Goal: Book appointment/travel/reservation

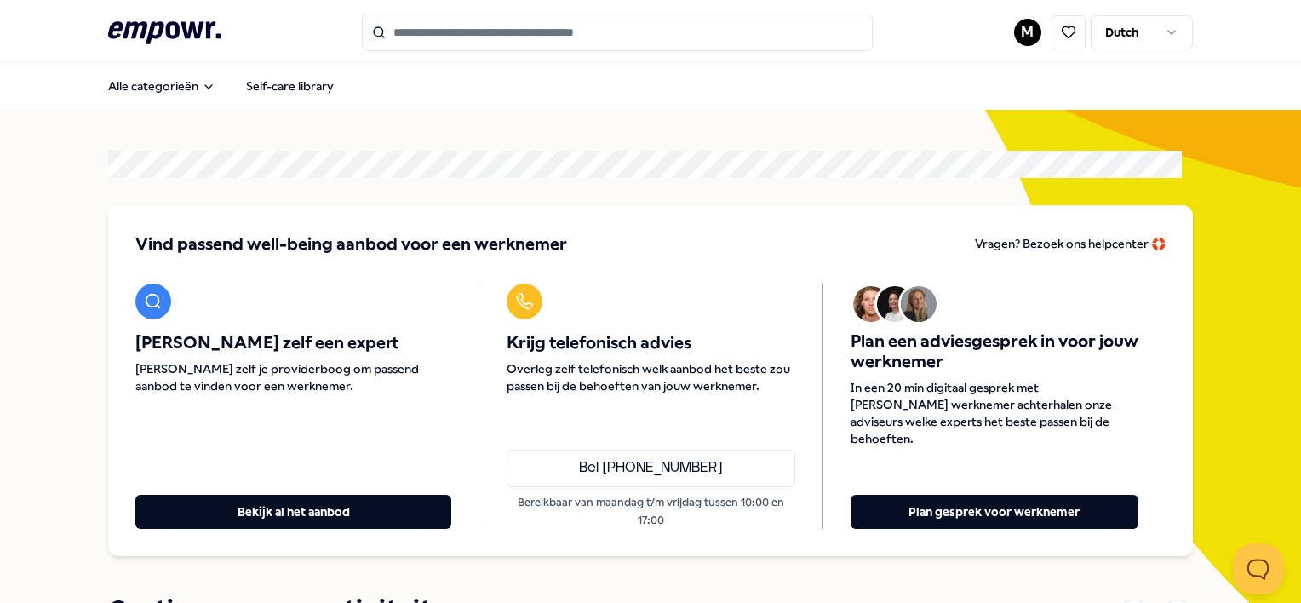
scroll to position [85, 0]
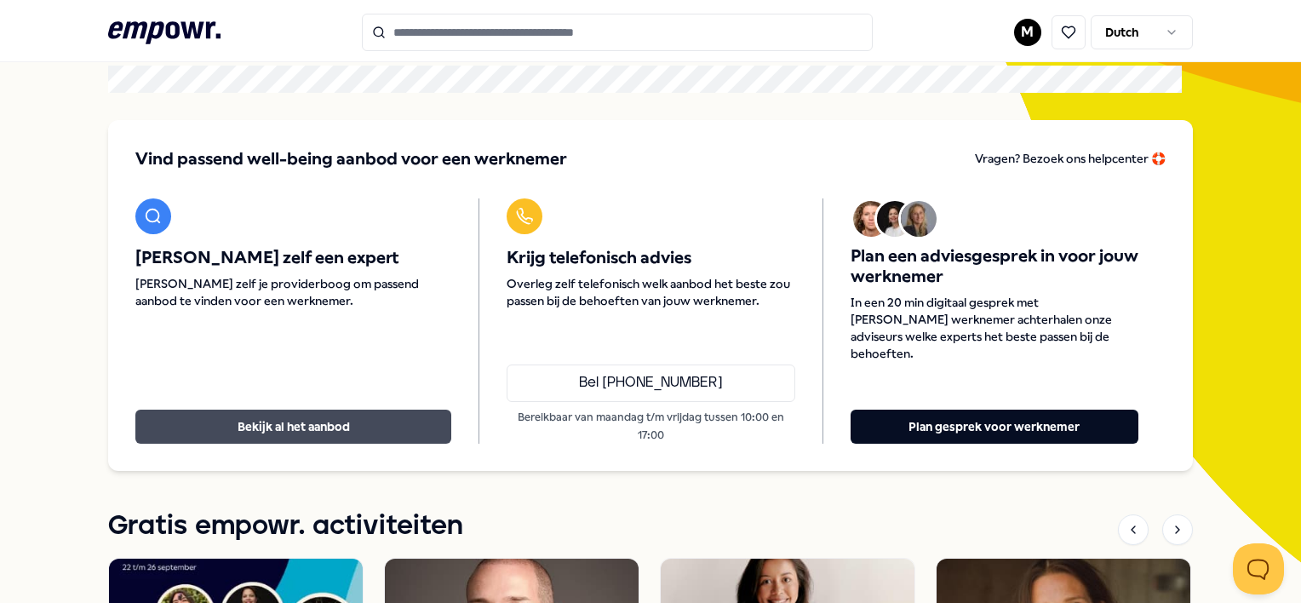
click at [254, 409] on button "Bekijk al het aanbod" at bounding box center [293, 426] width 316 height 34
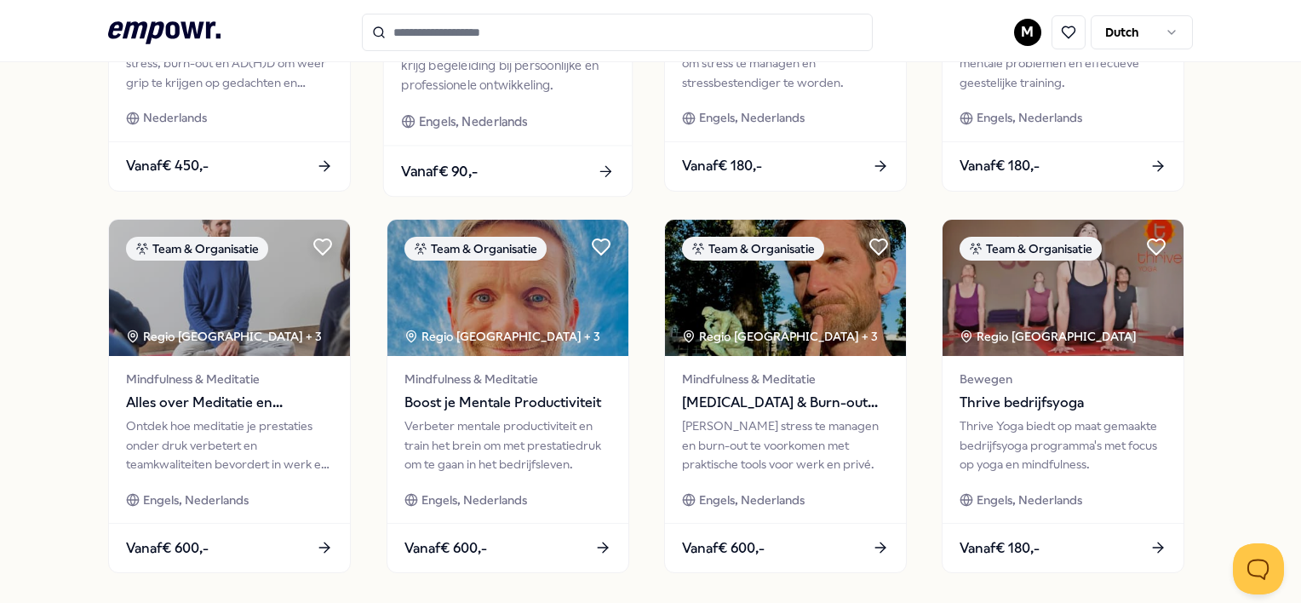
scroll to position [851, 0]
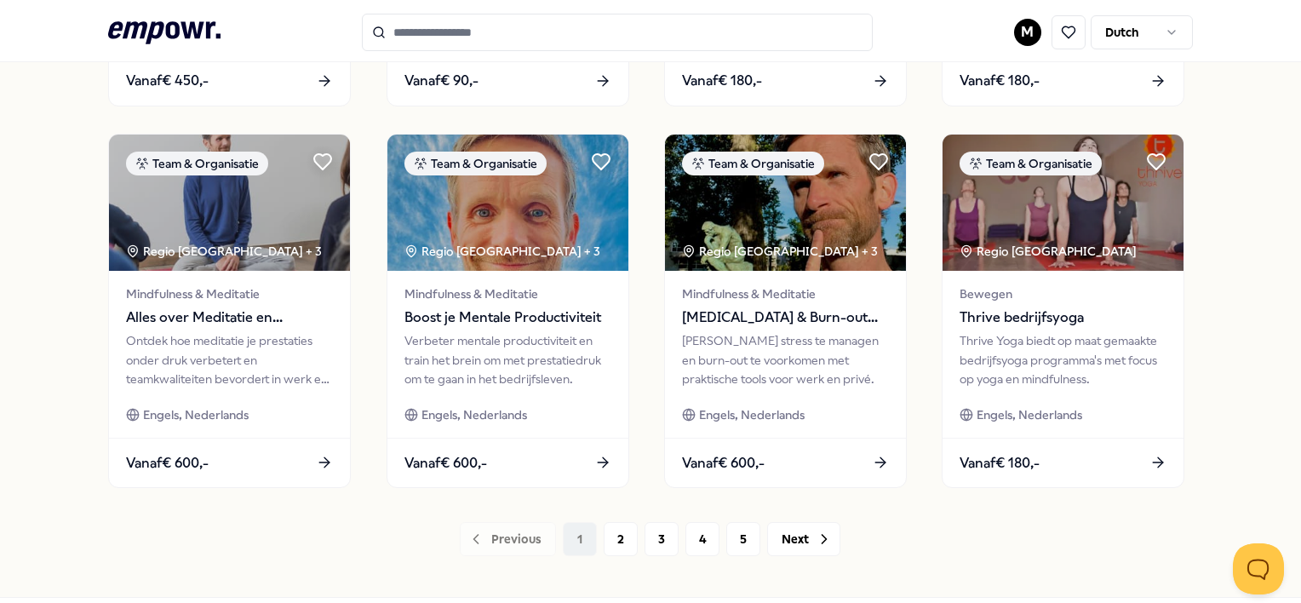
click at [430, 31] on input "Search for products, categories or subcategories" at bounding box center [617, 32] width 511 height 37
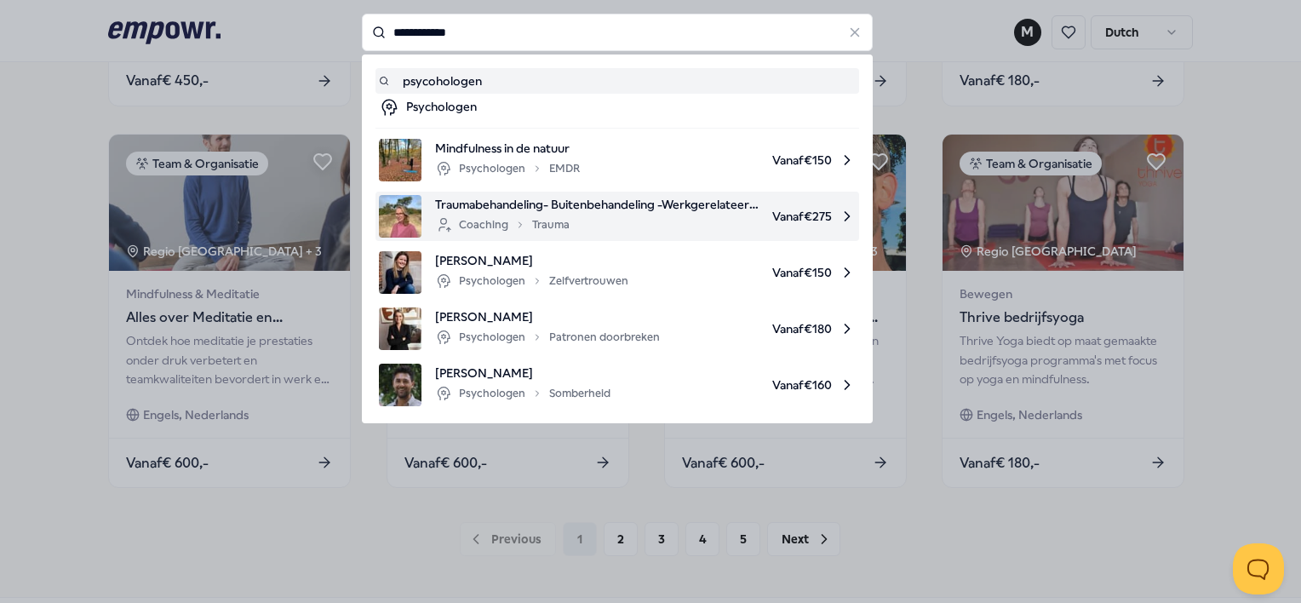
click at [480, 209] on span "Traumabehandeling- Buitenbehandeling -Werkgerelateerd trauma" at bounding box center [596, 204] width 323 height 19
type input "**********"
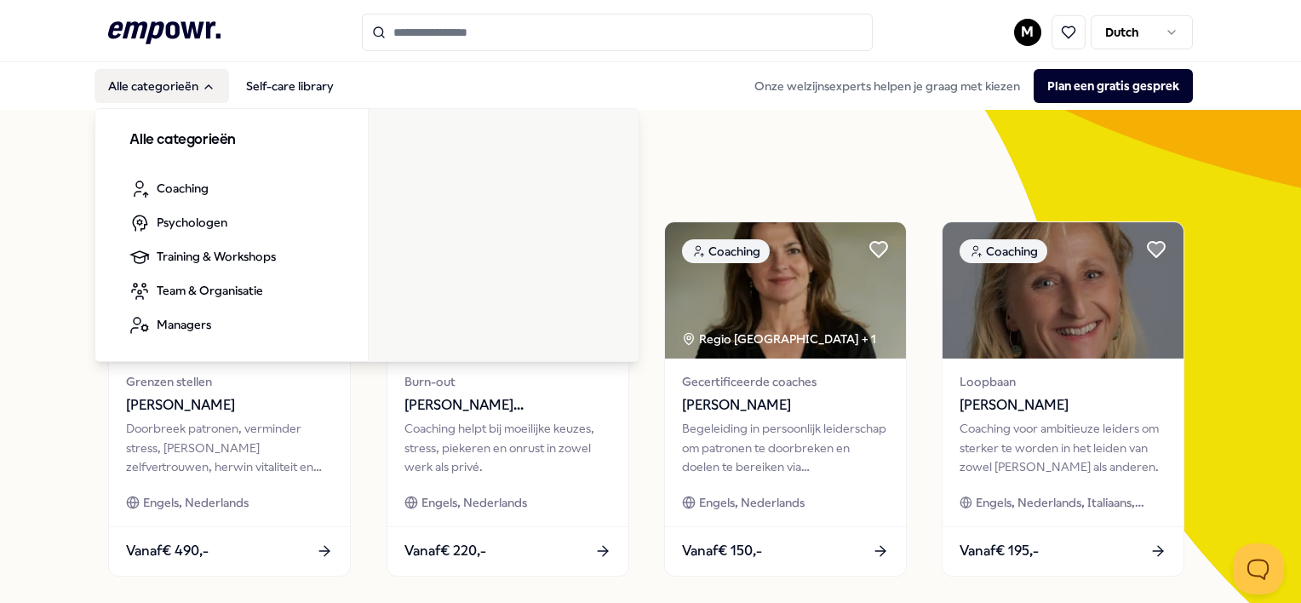
click at [148, 89] on button "Alle categorieën" at bounding box center [161, 86] width 134 height 34
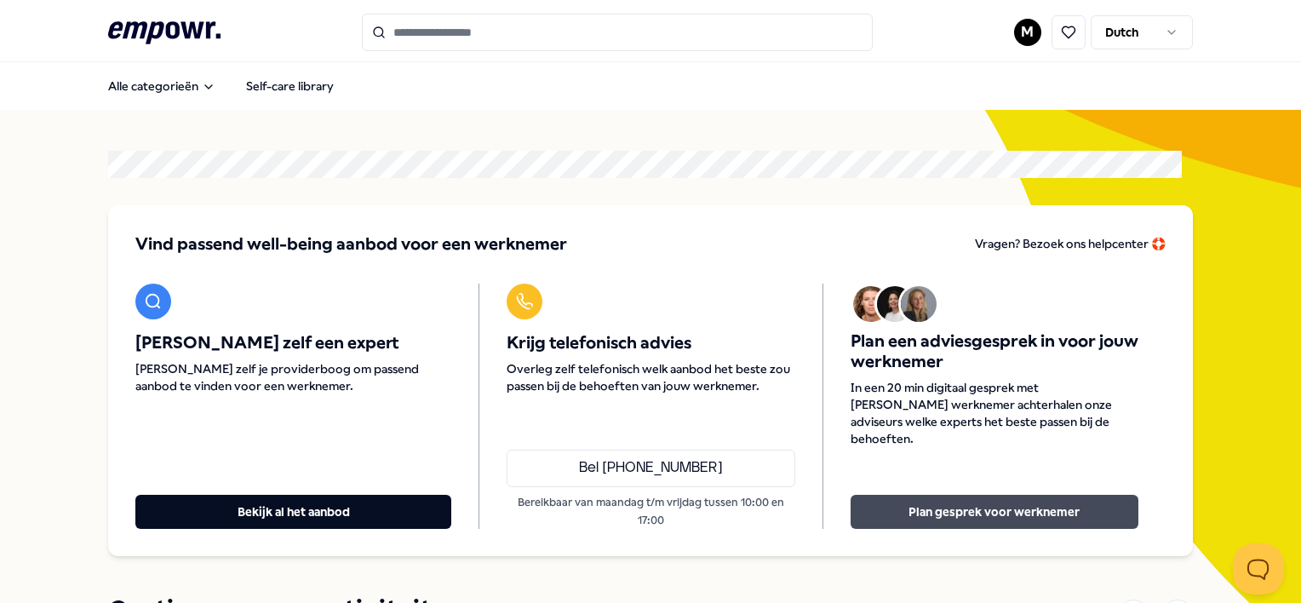
click at [940, 505] on button "Plan gesprek voor werknemer" at bounding box center [994, 512] width 288 height 34
